Goal: Information Seeking & Learning: Learn about a topic

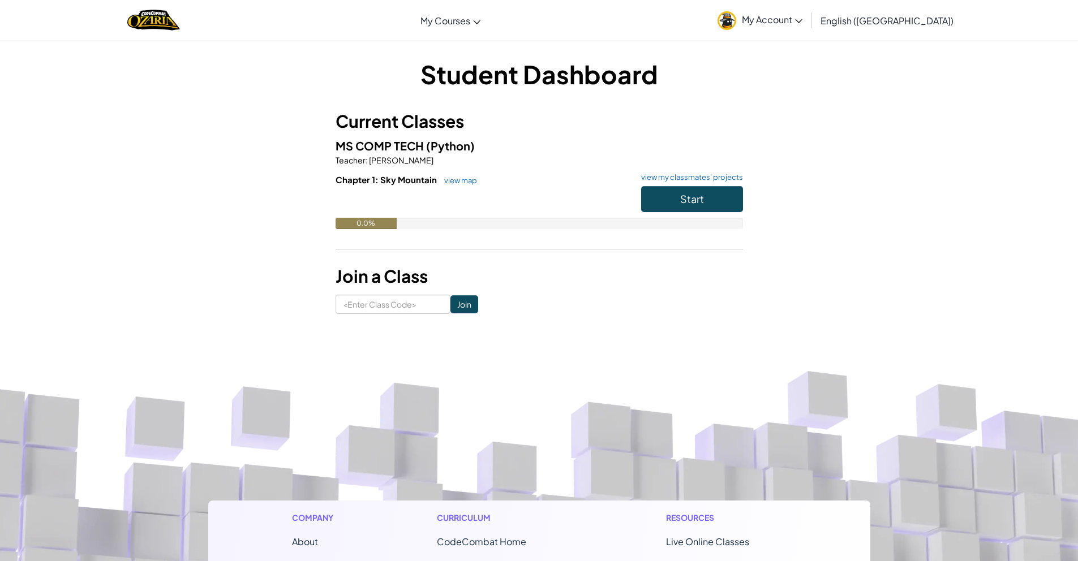
click at [449, 186] on h6 "Chapter 1: Sky Mountain view map view my classmates' projects" at bounding box center [539, 180] width 407 height 12
click at [458, 183] on link "view map" at bounding box center [458, 180] width 38 height 9
click at [655, 200] on button "Start" at bounding box center [692, 199] width 102 height 26
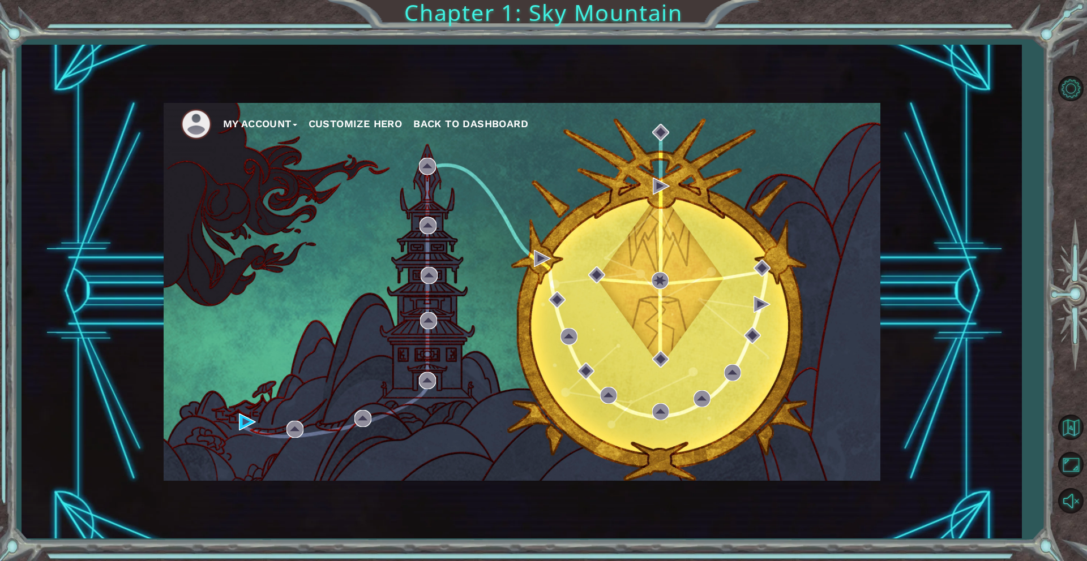
click at [474, 130] on span "Back to Dashboard" at bounding box center [470, 124] width 115 height 12
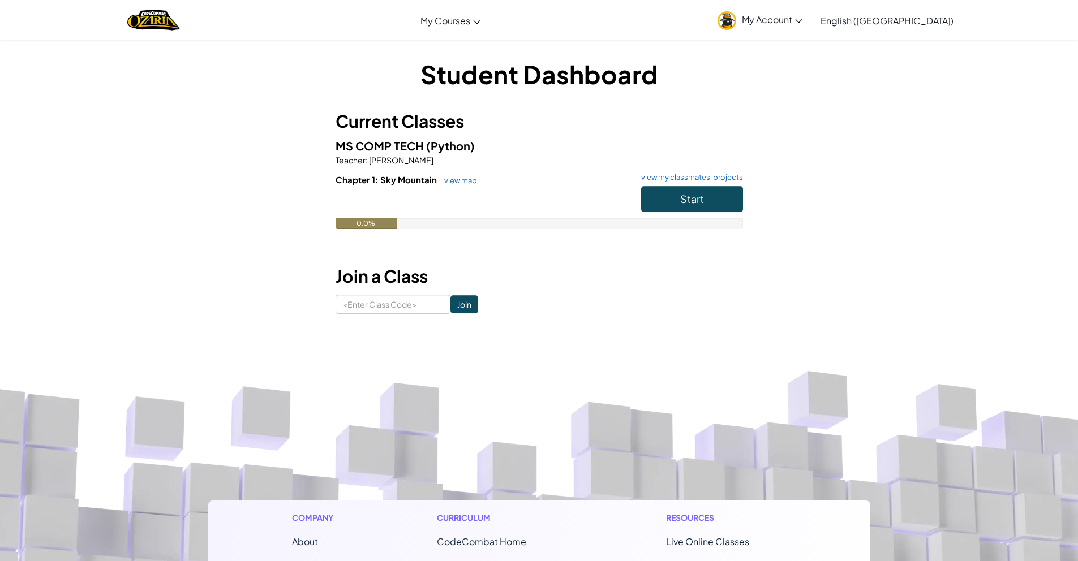
click at [802, 22] on span "My Account" at bounding box center [772, 20] width 61 height 12
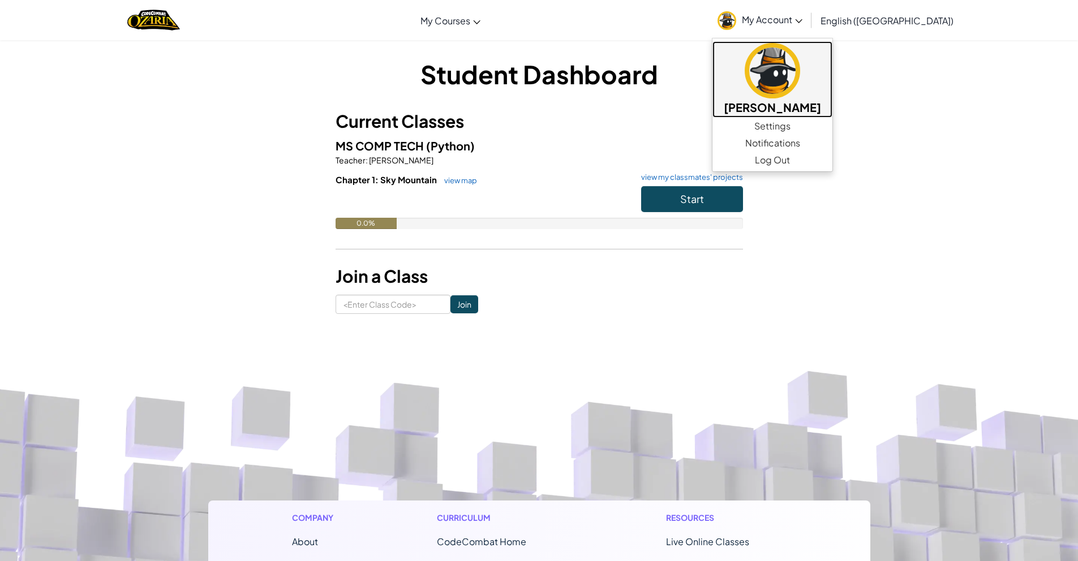
click at [800, 81] on img at bounding box center [772, 70] width 55 height 55
